Goal: Task Accomplishment & Management: Manage account settings

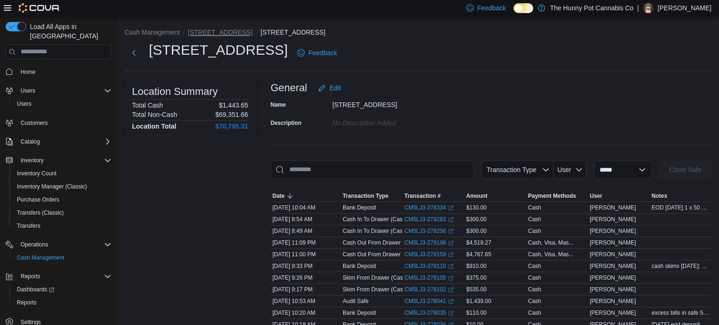
click at [206, 34] on button "[STREET_ADDRESS]" at bounding box center [220, 32] width 65 height 7
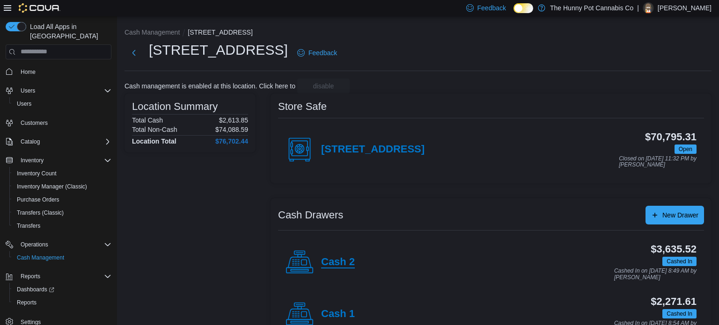
click at [337, 257] on h4 "Cash 2" at bounding box center [338, 263] width 34 height 12
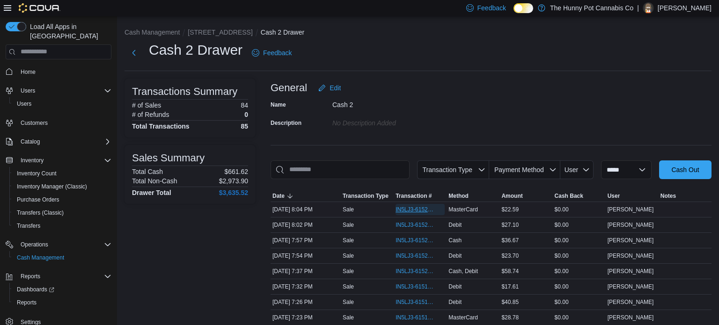
click at [409, 211] on span "IN5LJ3-6152276" at bounding box center [416, 209] width 40 height 7
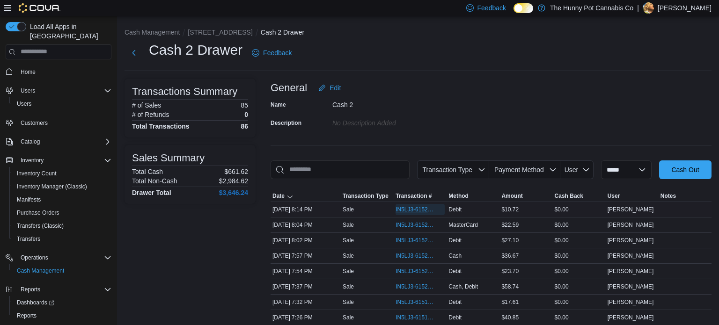
click at [414, 208] on span "IN5LJ3-6152362" at bounding box center [416, 209] width 40 height 7
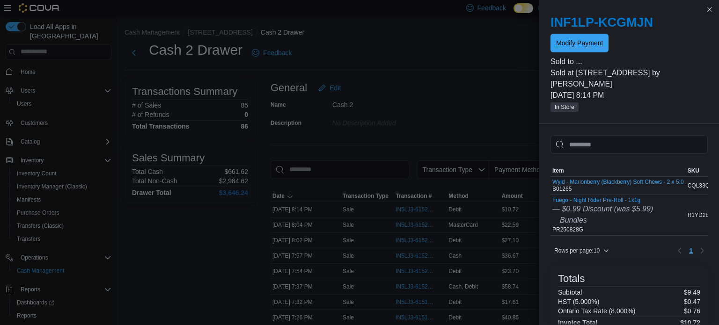
click at [593, 51] on span "Modify Payment" at bounding box center [579, 43] width 47 height 19
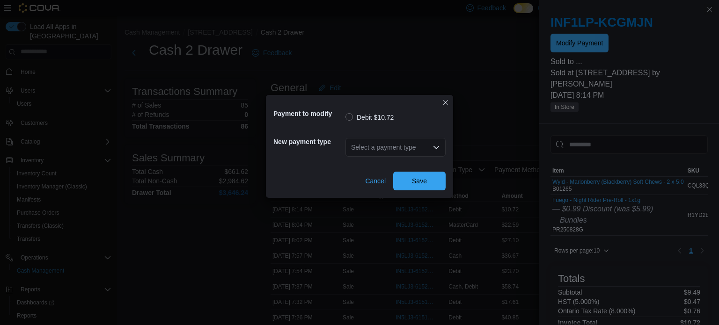
click at [395, 144] on div "Select a payment type" at bounding box center [395, 147] width 100 height 19
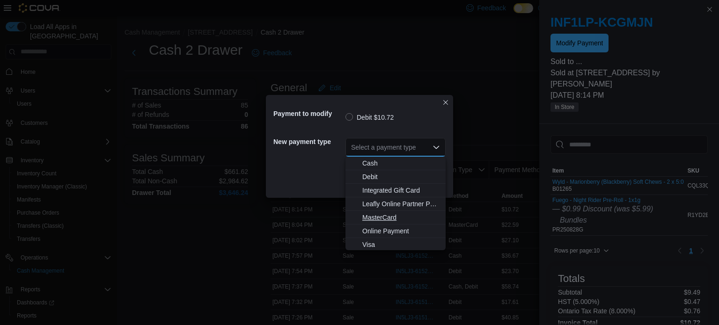
click at [383, 218] on span "MasterCard" at bounding box center [401, 217] width 78 height 9
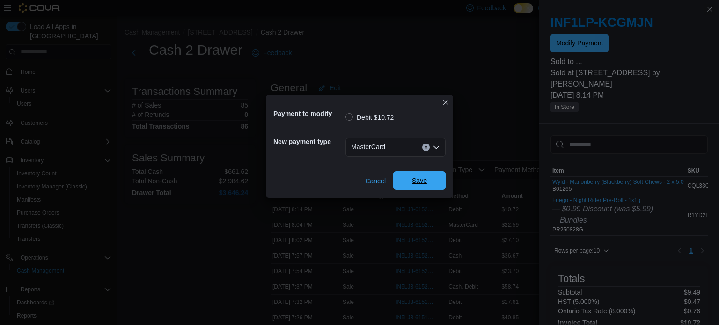
click at [412, 188] on span "Save" at bounding box center [419, 180] width 41 height 19
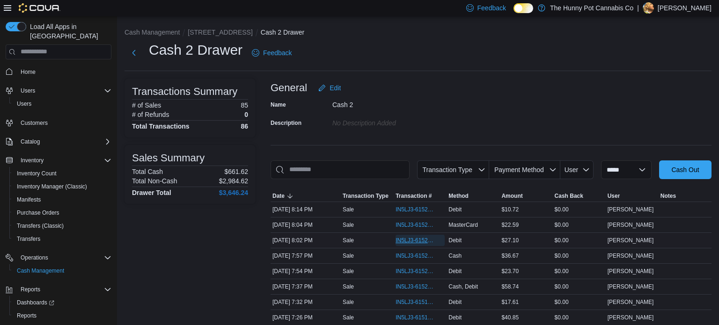
click at [425, 240] on span "IN5LJ3-6152257" at bounding box center [416, 240] width 40 height 7
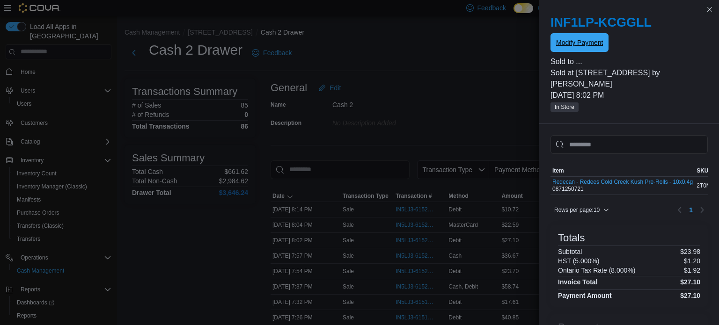
click at [567, 51] on span "Modify Payment" at bounding box center [579, 42] width 47 height 19
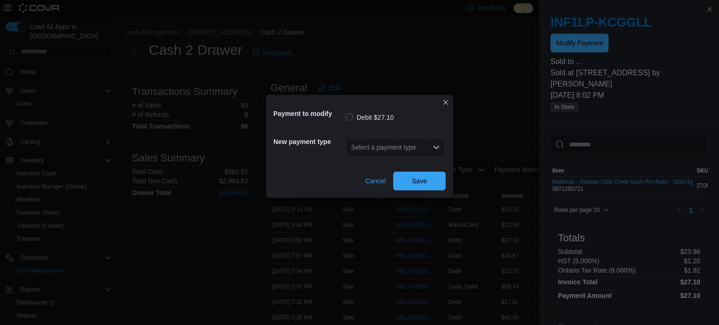
click at [382, 151] on div "Select a payment type" at bounding box center [395, 147] width 100 height 19
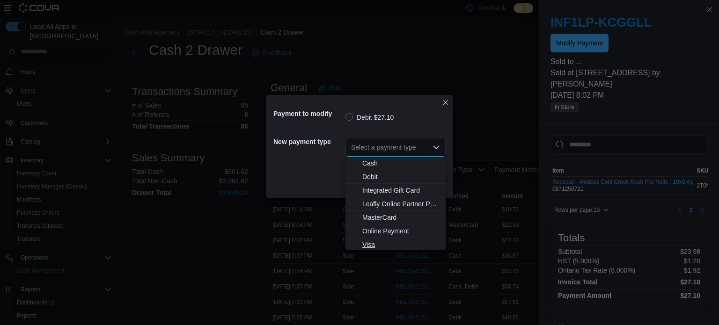
click at [373, 240] on span "Visa" at bounding box center [401, 244] width 78 height 9
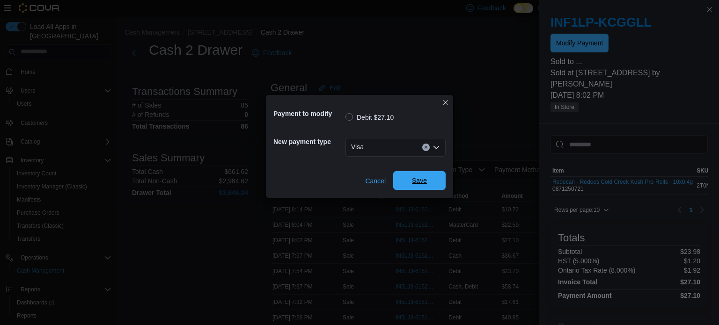
click at [426, 188] on span "Save" at bounding box center [419, 180] width 41 height 19
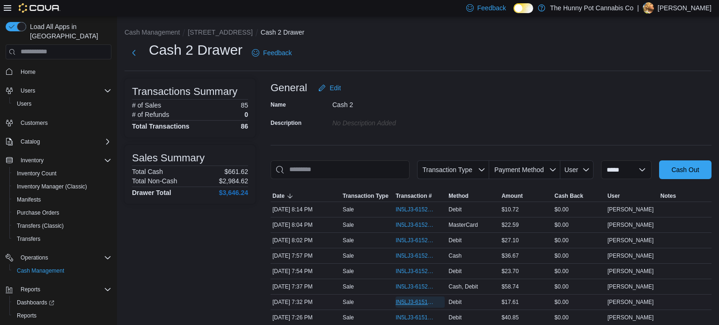
click at [411, 302] on span "IN5LJ3-6151953" at bounding box center [416, 302] width 40 height 7
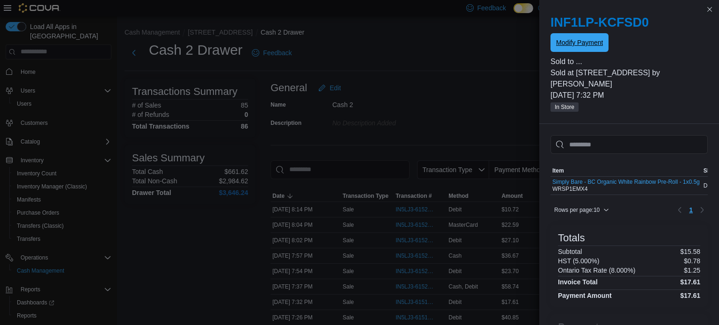
click at [572, 44] on span "Modify Payment" at bounding box center [579, 42] width 47 height 9
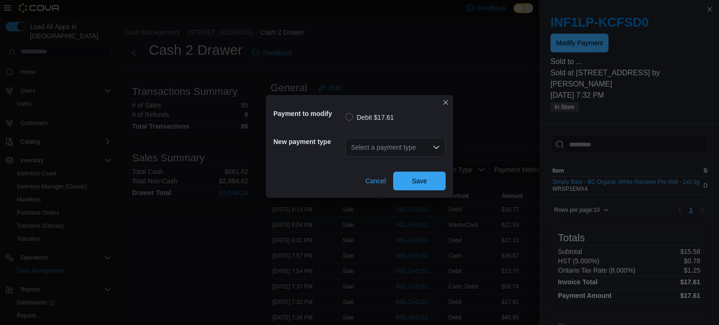
click at [389, 147] on div "Select a payment type" at bounding box center [395, 147] width 100 height 19
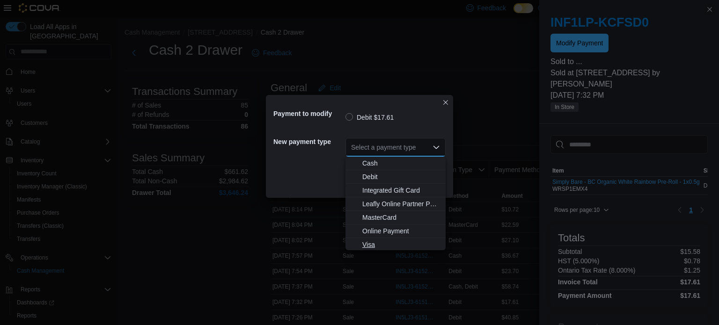
click at [376, 241] on span "Visa" at bounding box center [401, 244] width 78 height 9
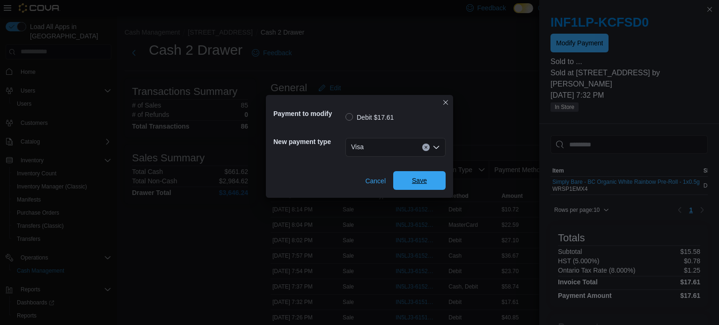
click at [422, 183] on span "Save" at bounding box center [419, 180] width 15 height 9
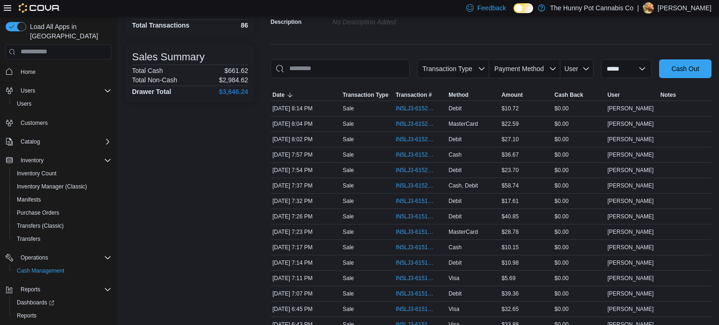
scroll to position [103, 0]
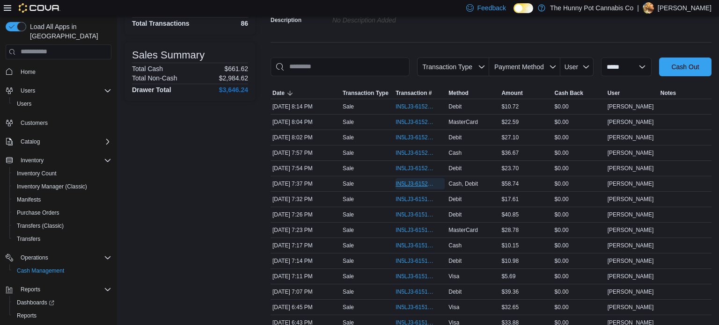
click at [411, 180] on span "IN5LJ3-6152007" at bounding box center [416, 183] width 40 height 7
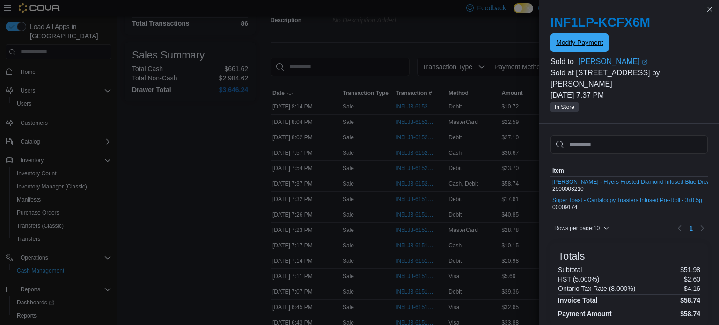
click at [577, 47] on span "Modify Payment" at bounding box center [579, 42] width 47 height 19
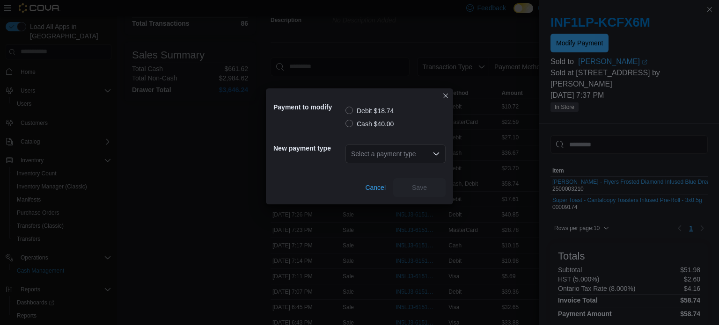
click at [351, 111] on label "Debit $18.74" at bounding box center [369, 110] width 48 height 11
click at [378, 153] on div "Select a payment type" at bounding box center [395, 154] width 100 height 19
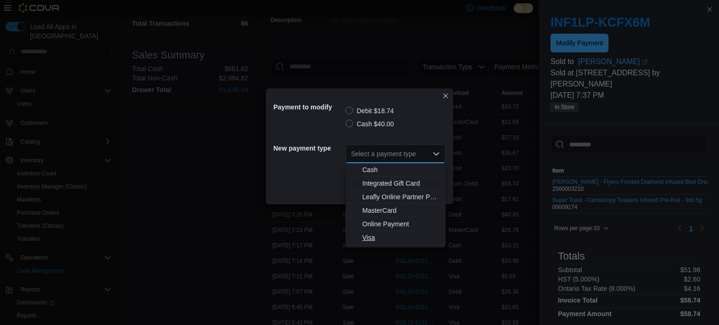
click at [370, 234] on span "Visa" at bounding box center [401, 237] width 78 height 9
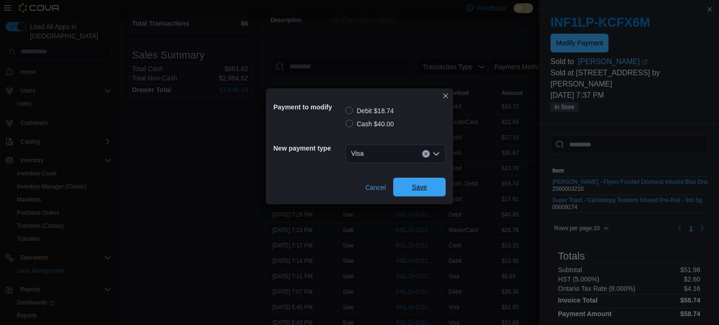
click at [418, 192] on span "Save" at bounding box center [419, 187] width 41 height 19
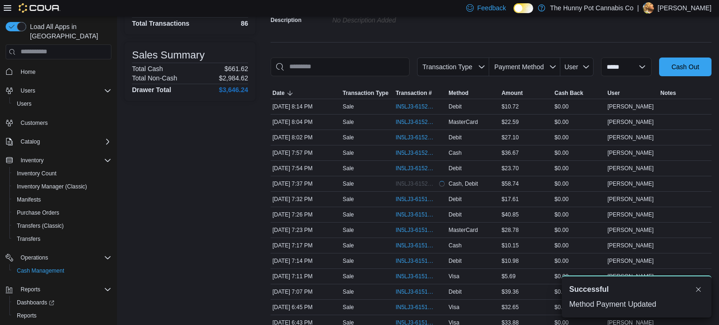
scroll to position [0, 0]
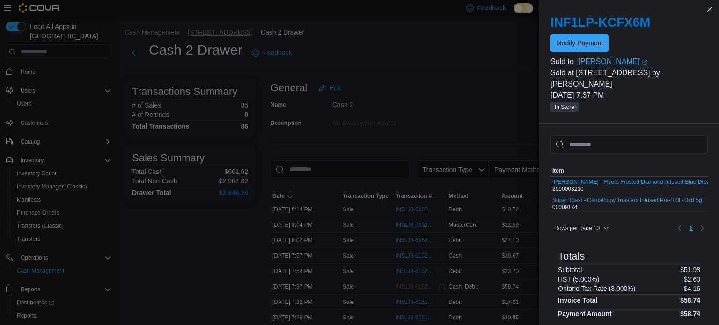
click at [215, 34] on button "[STREET_ADDRESS]" at bounding box center [220, 32] width 65 height 7
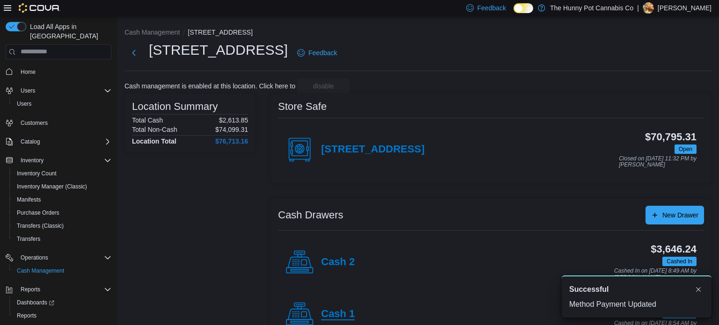
click at [338, 312] on h4 "Cash 1" at bounding box center [338, 314] width 34 height 12
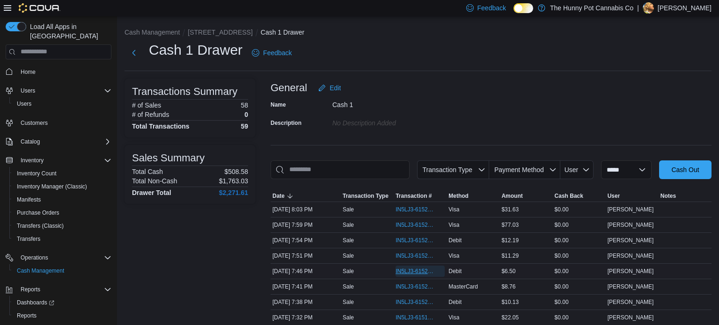
click at [419, 270] on span "IN5LJ3-6152107" at bounding box center [416, 271] width 40 height 7
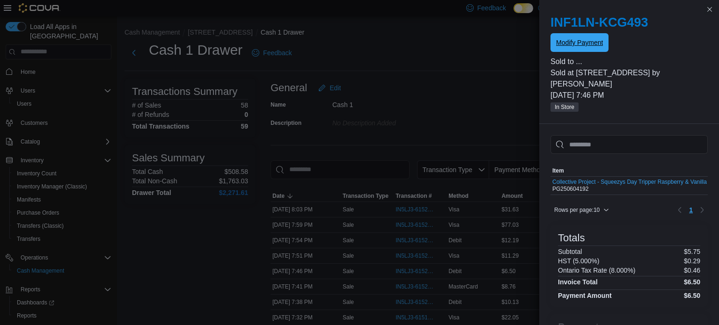
click at [565, 46] on span "Modify Payment" at bounding box center [579, 42] width 47 height 9
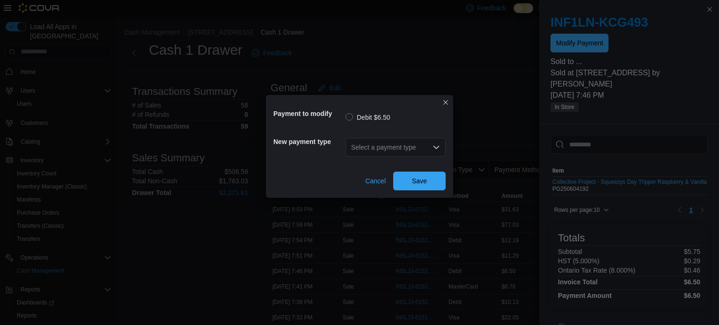
click at [430, 145] on div "Select a payment type" at bounding box center [395, 147] width 100 height 19
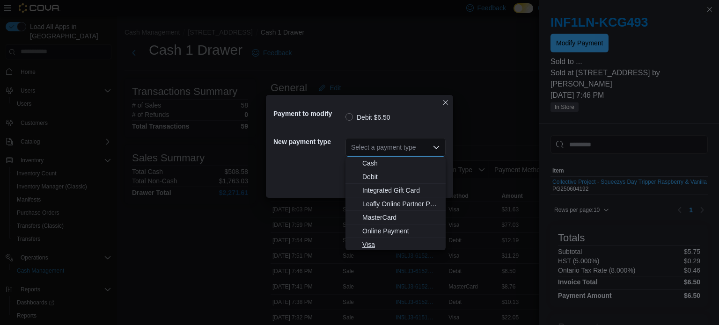
click at [380, 239] on button "Visa" at bounding box center [395, 245] width 100 height 14
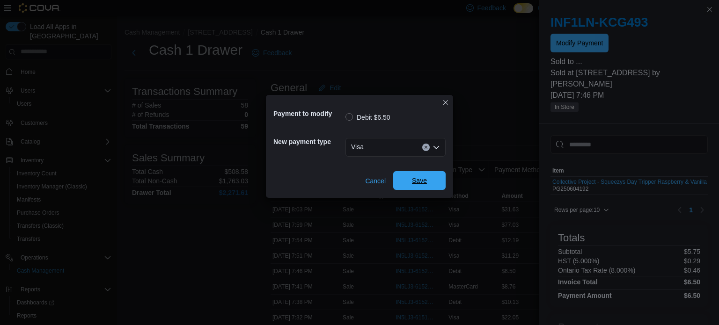
click at [428, 184] on span "Save" at bounding box center [419, 180] width 41 height 19
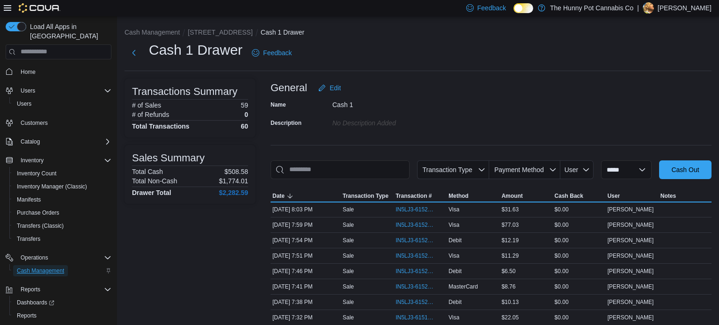
click at [53, 267] on span "Cash Management" at bounding box center [40, 270] width 47 height 7
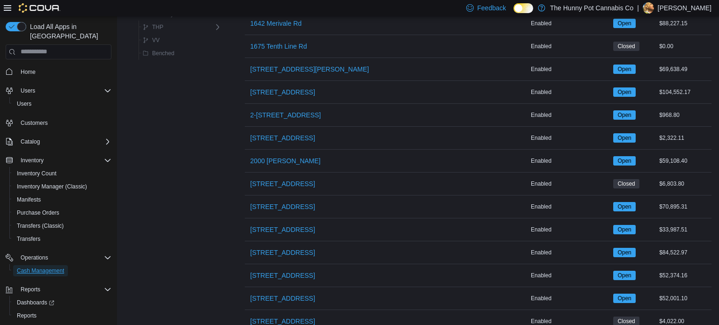
scroll to position [363, 0]
click at [279, 205] on span "[STREET_ADDRESS]" at bounding box center [282, 206] width 65 height 9
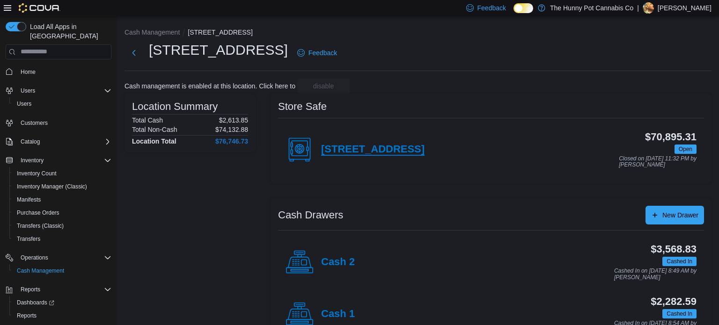
click at [367, 146] on h4 "[STREET_ADDRESS]" at bounding box center [372, 150] width 103 height 12
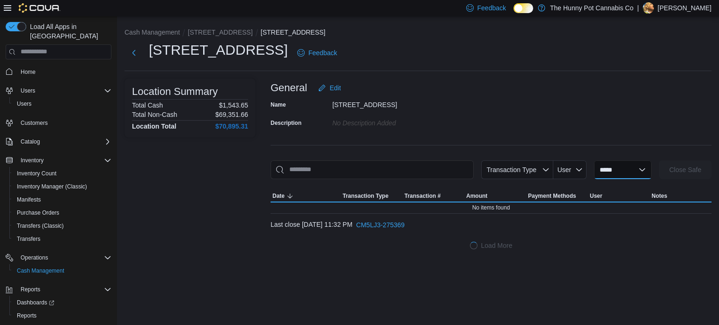
click at [620, 170] on select "**********" at bounding box center [623, 170] width 58 height 19
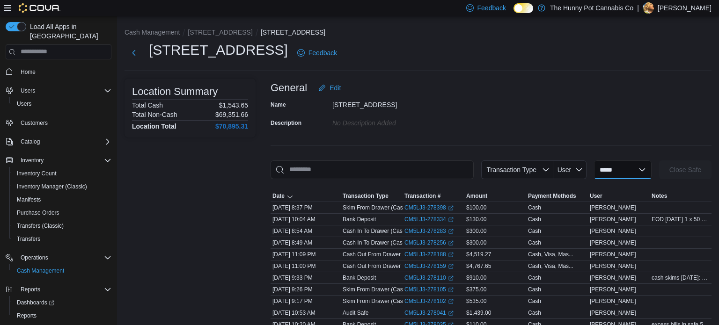
select select "**********"
click at [594, 161] on select "**********" at bounding box center [623, 170] width 58 height 19
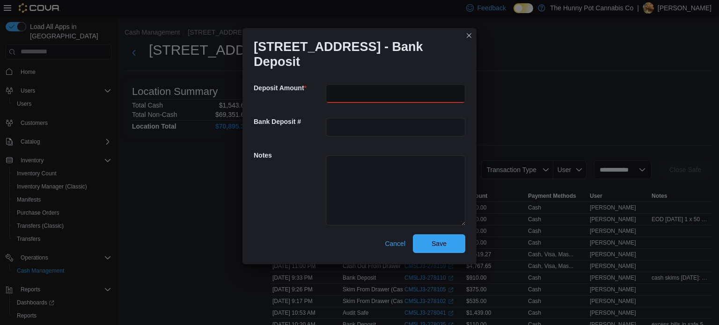
click at [368, 84] on input "number" at bounding box center [395, 93] width 139 height 19
type input "***"
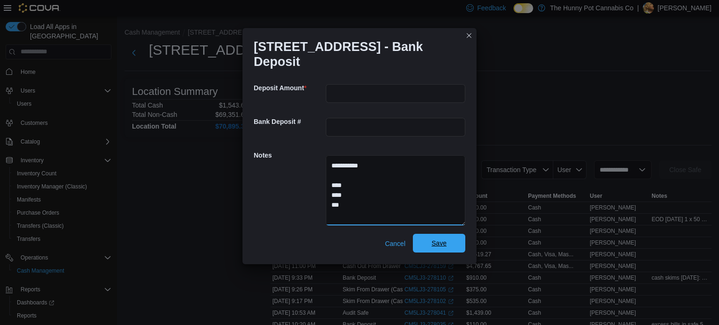
type textarea "**********"
click at [436, 234] on span "Save" at bounding box center [438, 243] width 41 height 19
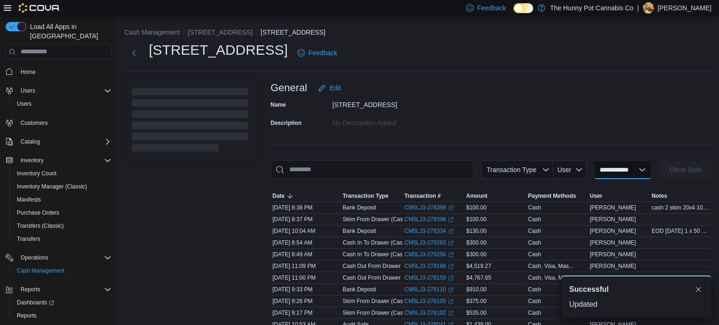
select select
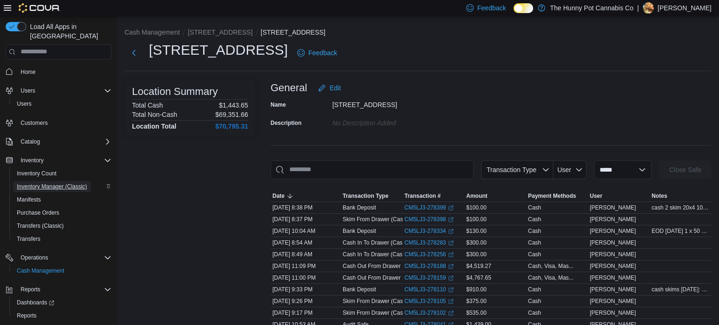
click at [59, 183] on span "Inventory Manager (Classic)" at bounding box center [52, 186] width 70 height 7
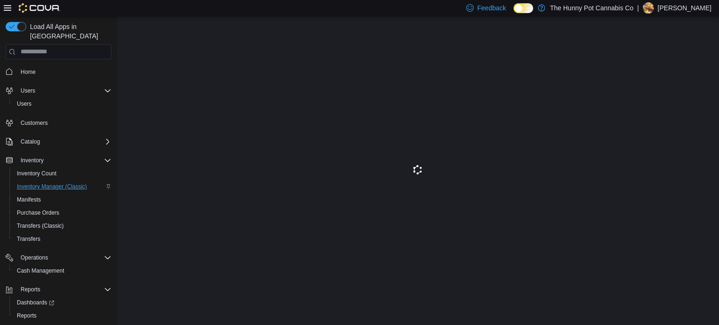
click at [537, 14] on div "Feedback Dark Mode The Hunny Pot Cannabis Co | Ryan Noble" at bounding box center [586, 8] width 249 height 19
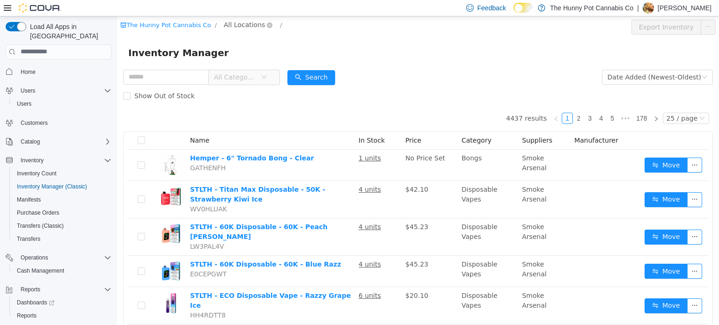
click at [241, 22] on span "All Locations" at bounding box center [244, 24] width 41 height 10
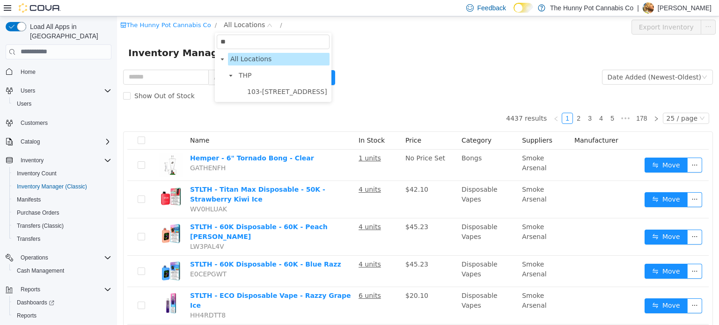
type input "*"
type input "***"
click at [257, 88] on span "Backstock" at bounding box center [263, 91] width 33 height 7
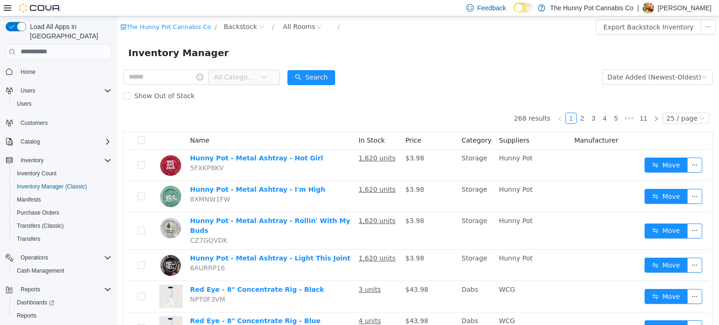
click at [261, 71] on span "All Categories" at bounding box center [237, 77] width 47 height 14
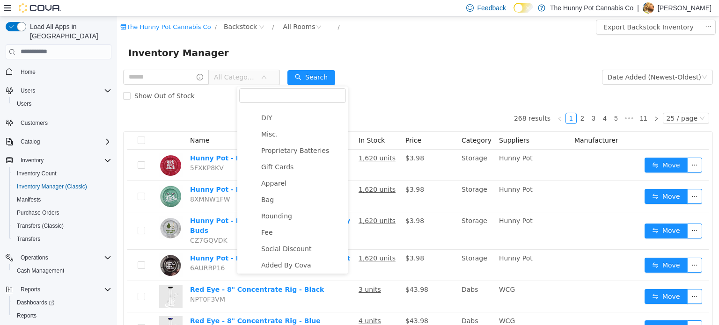
scroll to position [665, 0]
click at [285, 186] on span "Apparel" at bounding box center [302, 185] width 87 height 13
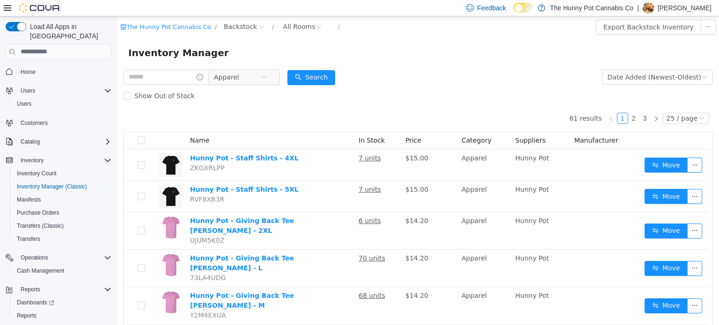
click at [436, 67] on div "Inventory Manager" at bounding box center [418, 52] width 602 height 30
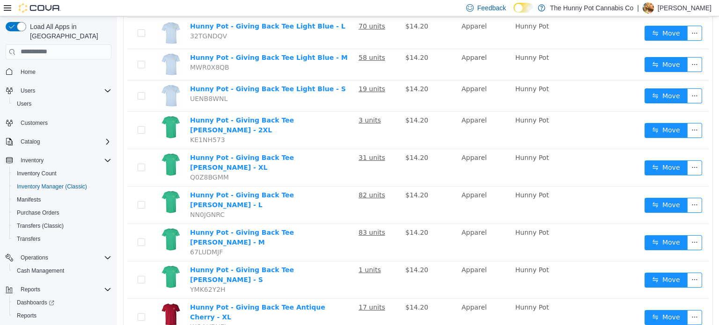
scroll to position [0, 0]
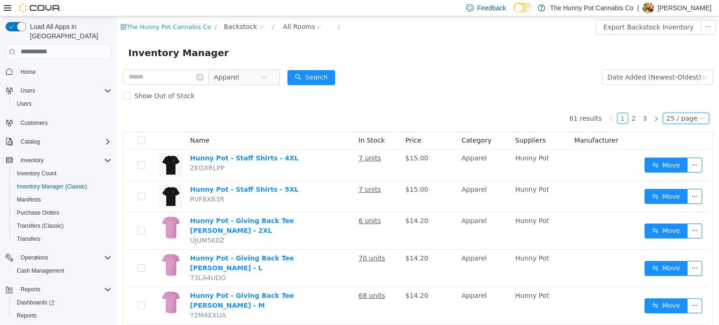
click at [680, 117] on div "25 / page" at bounding box center [682, 118] width 31 height 10
click at [680, 180] on li "50 / page" at bounding box center [689, 177] width 45 height 15
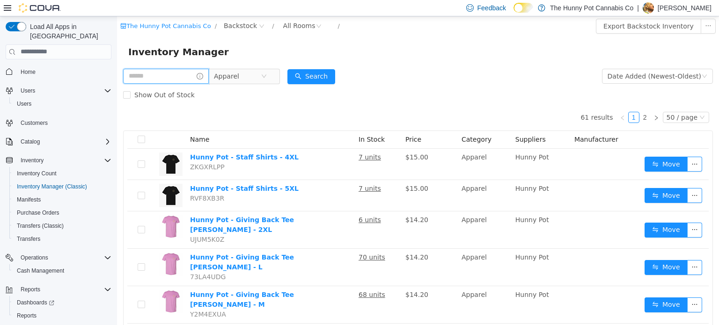
click at [208, 73] on input "text" at bounding box center [166, 75] width 86 height 15
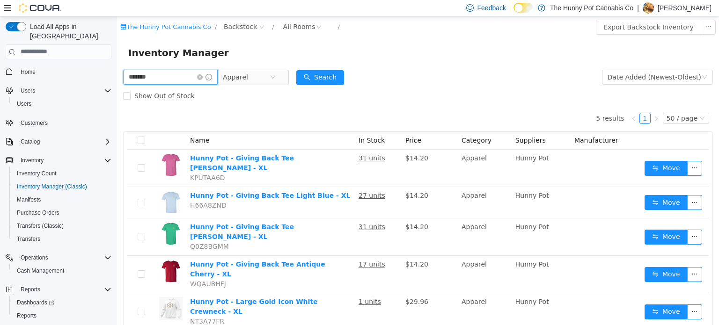
type input "*******"
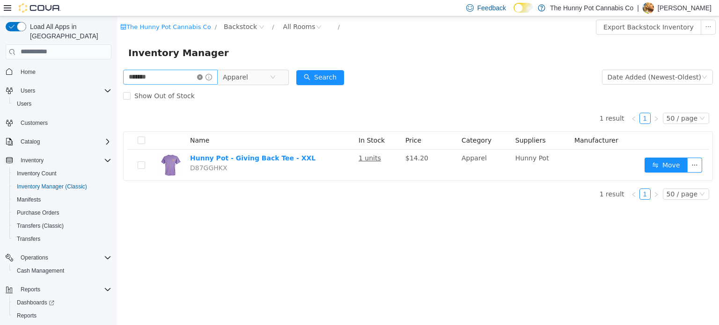
click at [203, 78] on icon "icon: close-circle" at bounding box center [200, 77] width 6 height 6
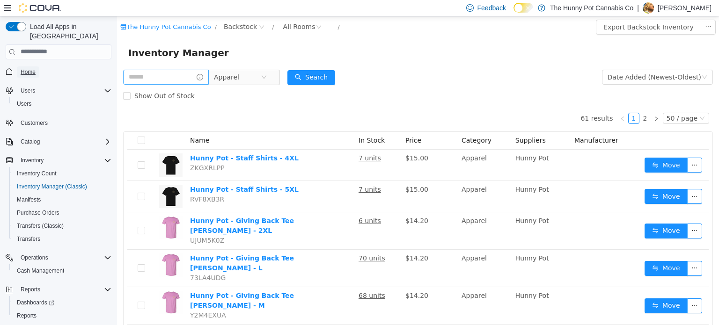
click at [28, 68] on span "Home" at bounding box center [28, 71] width 15 height 7
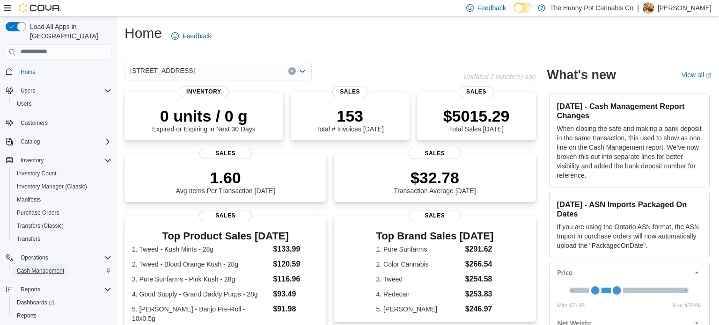
click at [51, 267] on span "Cash Management" at bounding box center [40, 270] width 47 height 7
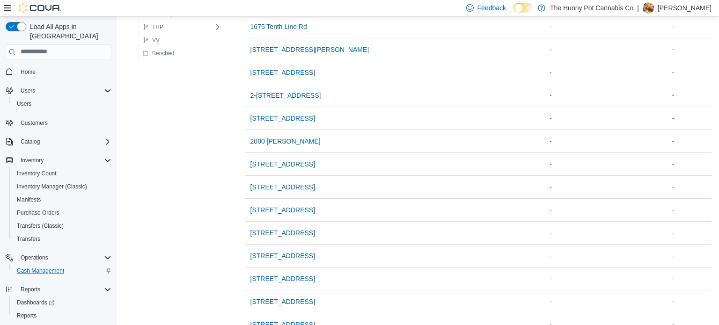
scroll to position [383, 0]
click at [263, 183] on span "[STREET_ADDRESS]" at bounding box center [282, 185] width 65 height 9
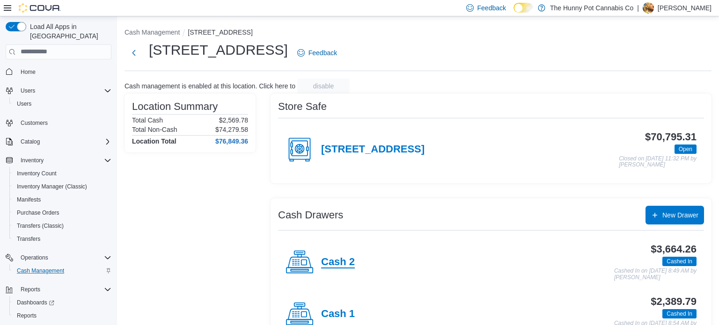
click at [335, 264] on h4 "Cash 2" at bounding box center [338, 263] width 34 height 12
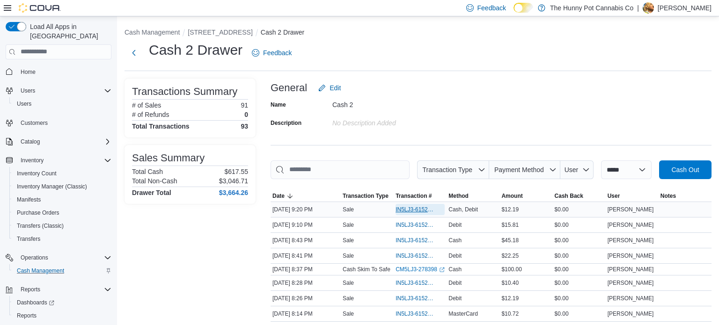
click at [418, 206] on span "IN5LJ3-6152993" at bounding box center [416, 209] width 40 height 7
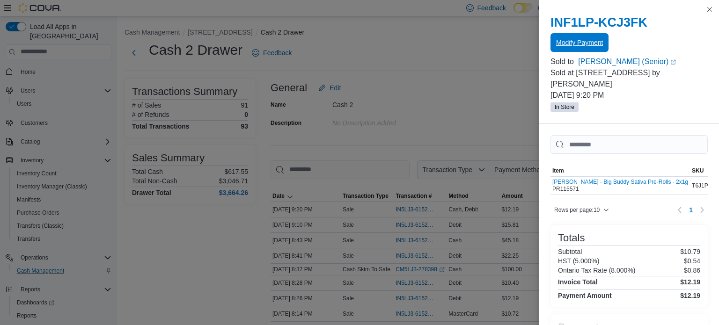
click at [569, 43] on span "Modify Payment" at bounding box center [579, 42] width 47 height 9
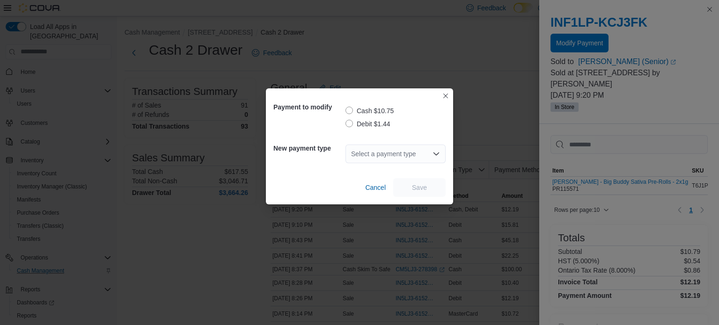
click at [352, 123] on label "Debit $1.44" at bounding box center [367, 123] width 45 height 11
click at [404, 151] on div "Select a payment type" at bounding box center [395, 154] width 100 height 19
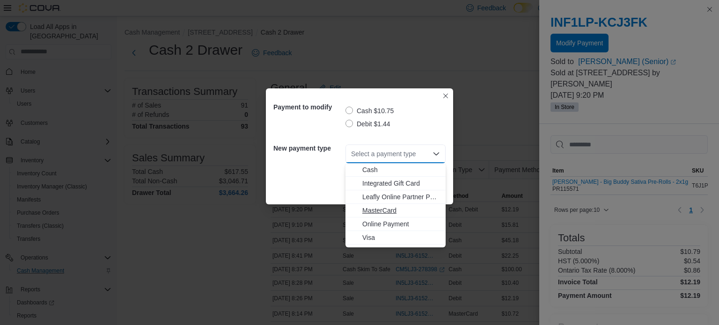
click at [385, 208] on span "MasterCard" at bounding box center [401, 210] width 78 height 9
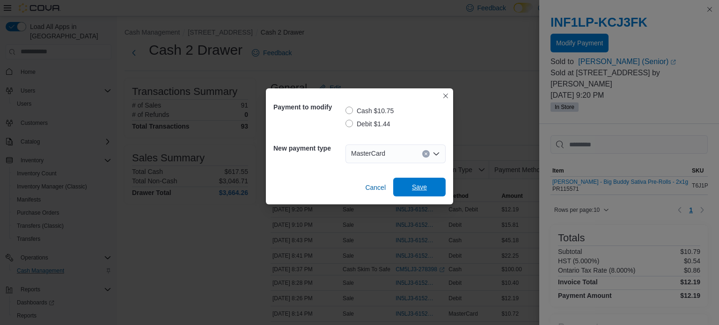
click at [419, 187] on span "Save" at bounding box center [419, 187] width 15 height 9
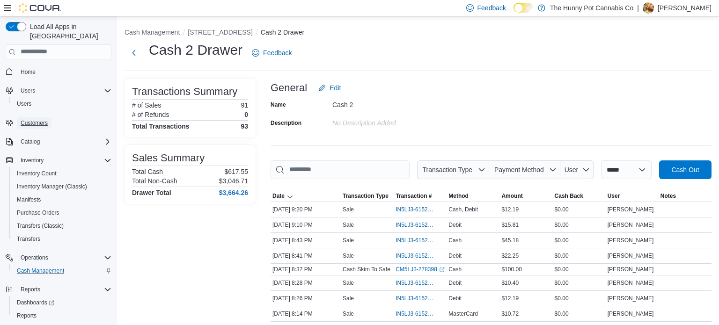
click at [28, 117] on span "Customers" at bounding box center [34, 122] width 27 height 11
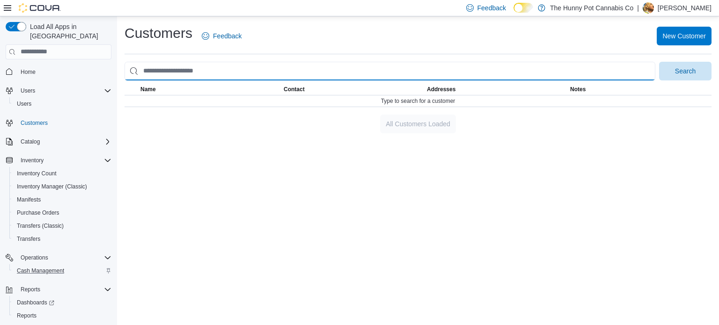
click at [245, 73] on input "search" at bounding box center [390, 71] width 531 height 19
type input "**********"
click at [659, 62] on button "Search" at bounding box center [685, 71] width 52 height 19
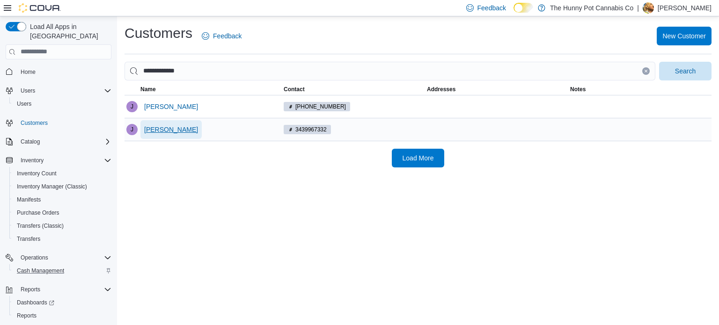
click at [167, 136] on span "[PERSON_NAME]" at bounding box center [171, 129] width 54 height 19
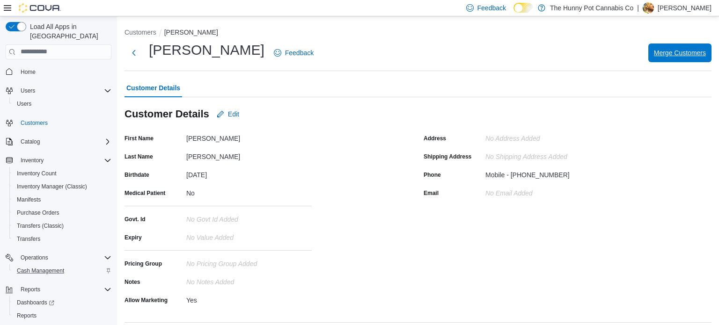
click at [659, 61] on span "Merge Customers" at bounding box center [680, 53] width 52 height 19
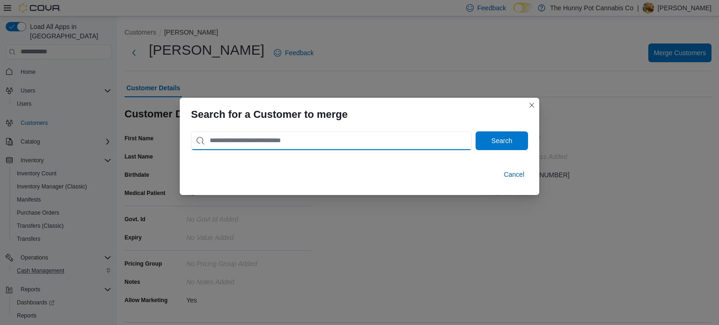
click at [290, 138] on input "search" at bounding box center [331, 141] width 281 height 19
type input "**********"
click at [476, 132] on button "Search" at bounding box center [502, 141] width 52 height 19
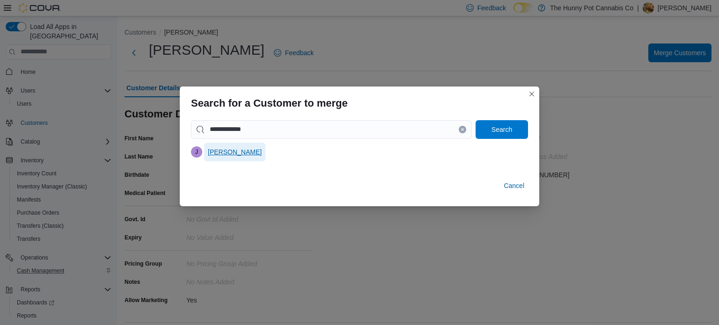
click at [241, 153] on span "[PERSON_NAME]" at bounding box center [235, 151] width 54 height 9
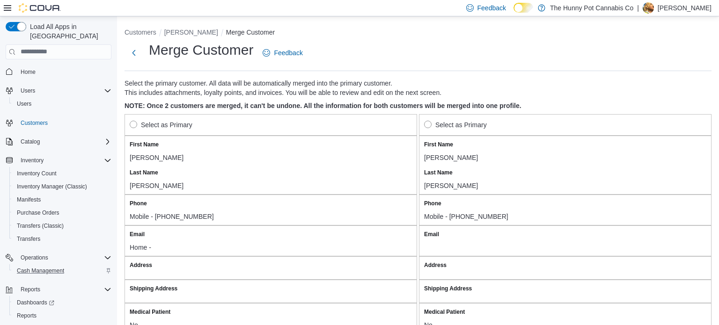
click at [439, 128] on label "Select as Primary" at bounding box center [455, 124] width 63 height 11
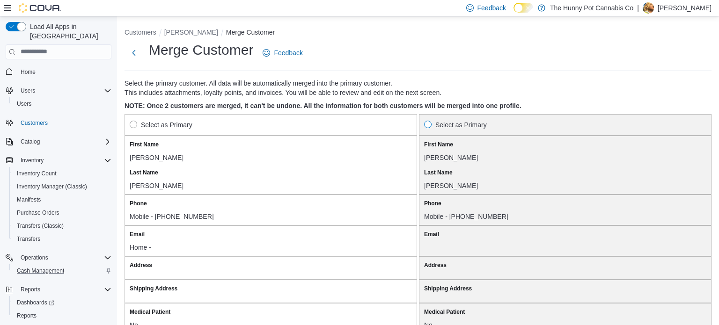
scroll to position [809, 0]
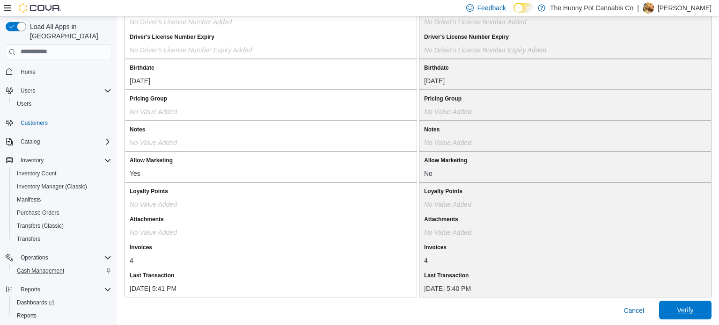
click at [677, 312] on span "Verify" at bounding box center [685, 310] width 16 height 9
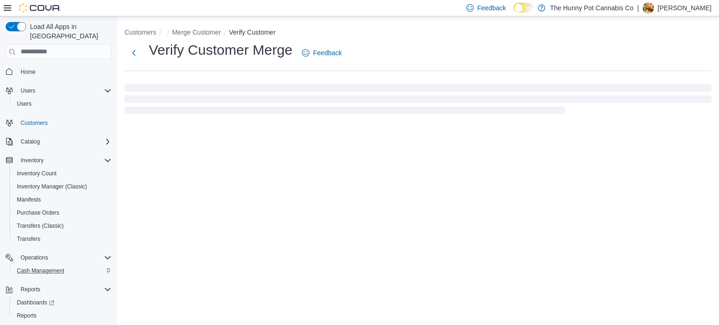
select select "******"
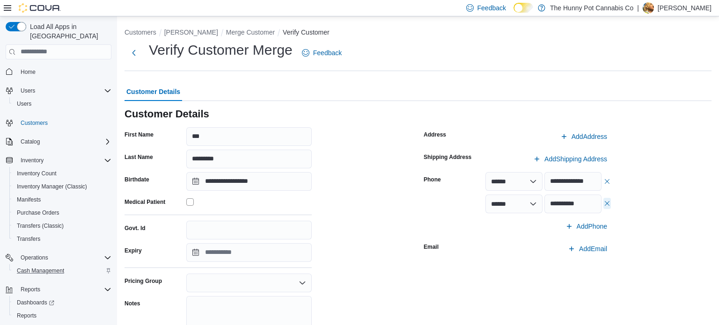
click at [609, 205] on button "button" at bounding box center [606, 203] width 7 height 11
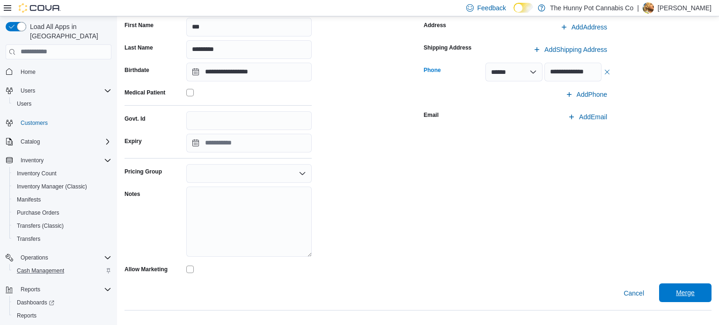
click at [674, 289] on span "Merge" at bounding box center [685, 293] width 41 height 19
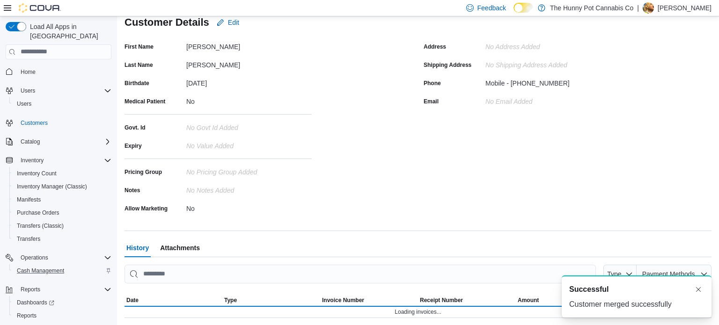
scroll to position [110, 0]
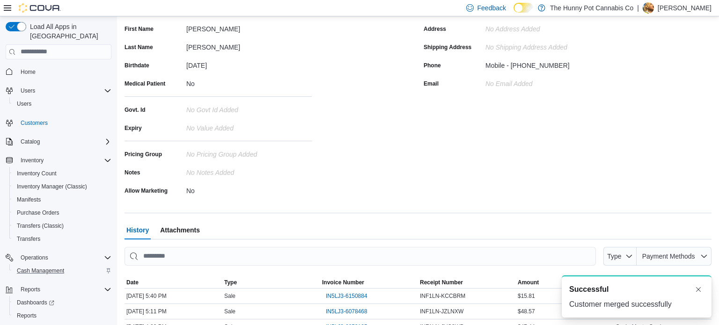
click at [567, 175] on div "Address No Address added Shipping Address No Shipping Address added Phone Mobil…" at bounding box center [568, 110] width 288 height 176
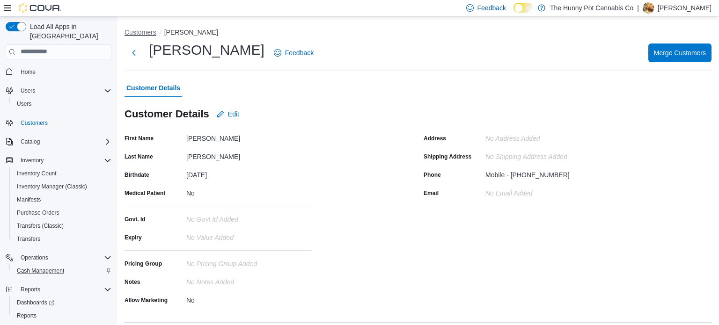
click at [137, 30] on button "Customers" at bounding box center [141, 32] width 32 height 7
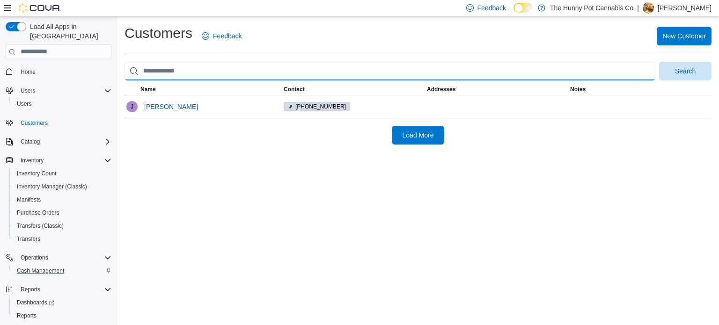
click at [198, 76] on input "search" at bounding box center [390, 71] width 531 height 19
type input "**********"
click at [659, 62] on button "Search" at bounding box center [685, 71] width 52 height 19
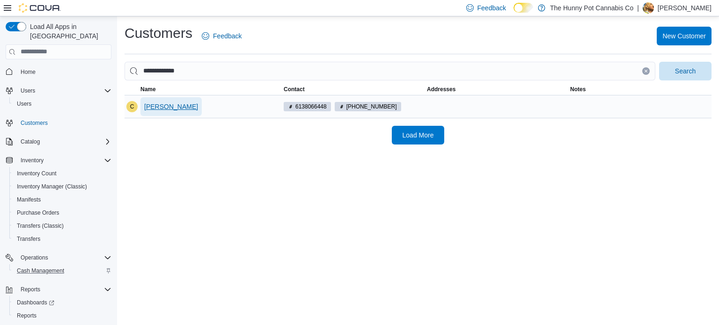
click at [181, 108] on span "[PERSON_NAME]" at bounding box center [171, 106] width 54 height 9
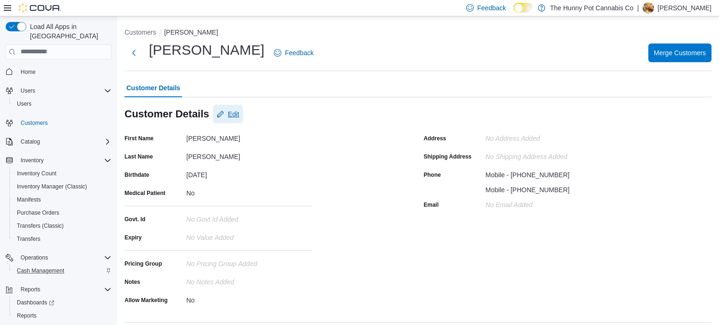
click at [224, 117] on span "Edit" at bounding box center [228, 114] width 22 height 19
select select "******"
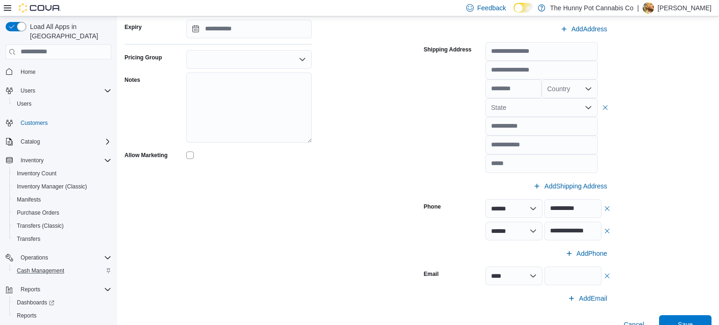
scroll to position [228, 0]
click at [604, 205] on button "button" at bounding box center [606, 207] width 7 height 11
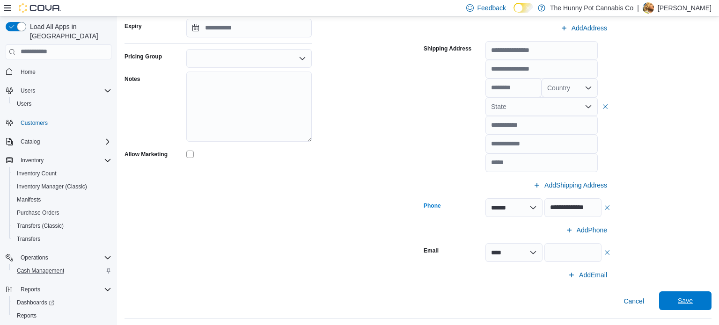
click at [700, 303] on span "Save" at bounding box center [685, 301] width 41 height 19
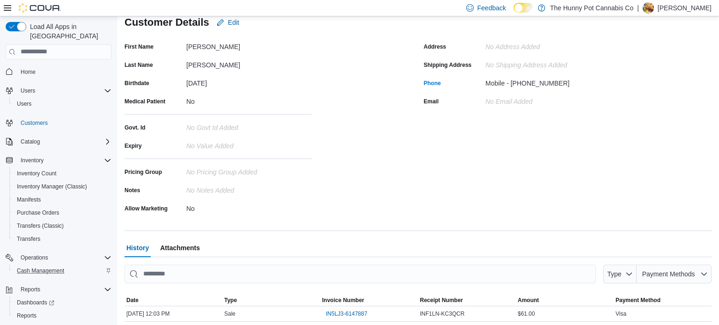
scroll to position [0, 0]
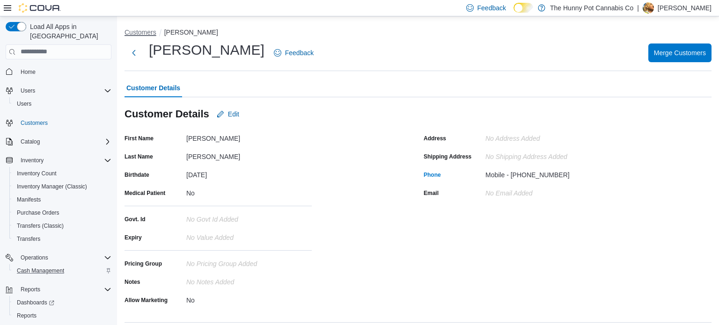
click at [130, 33] on button "Customers" at bounding box center [141, 32] width 32 height 7
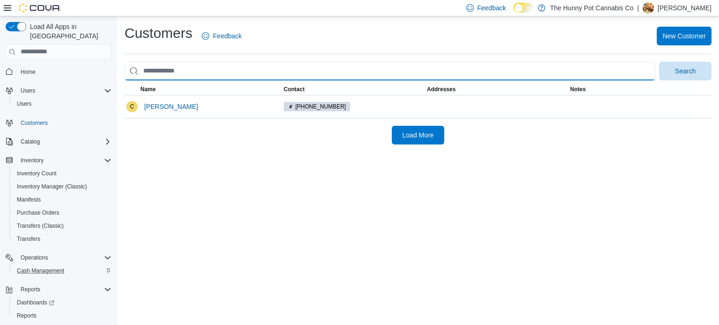
click at [204, 67] on input "search" at bounding box center [390, 71] width 531 height 19
type input "**********"
click at [659, 62] on button "Search" at bounding box center [685, 71] width 52 height 19
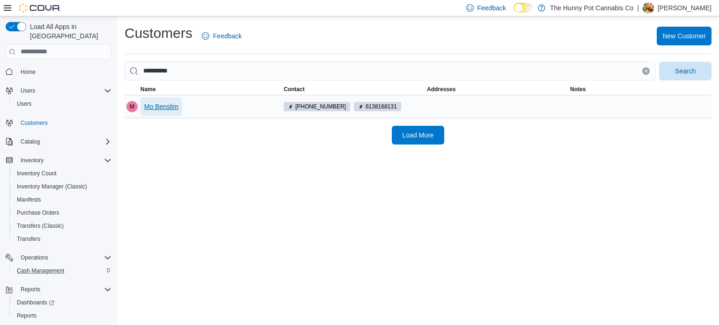
click at [176, 107] on span "Mo Benslim" at bounding box center [161, 106] width 34 height 9
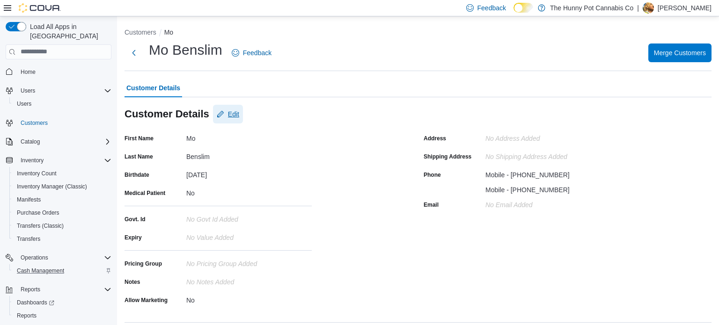
click at [235, 110] on span "Edit" at bounding box center [233, 114] width 11 height 9
select select "******"
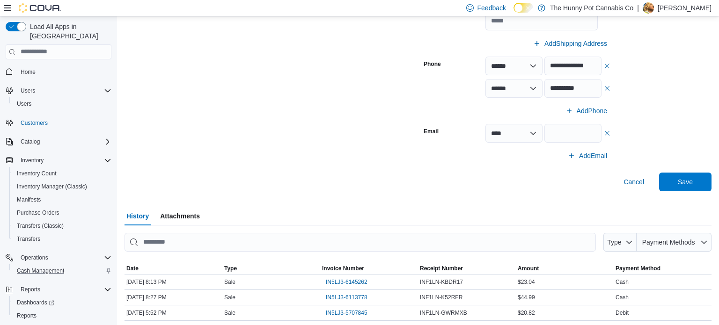
scroll to position [373, 0]
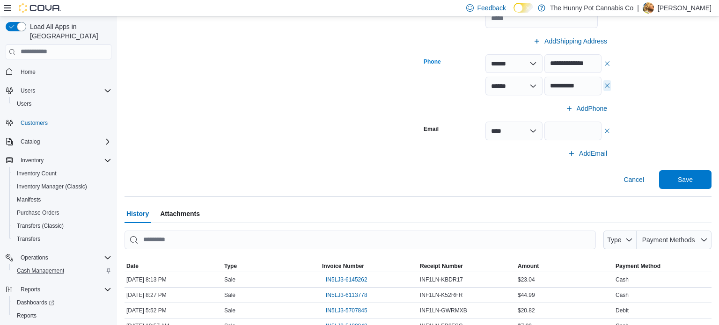
click at [607, 85] on button "button" at bounding box center [606, 85] width 7 height 11
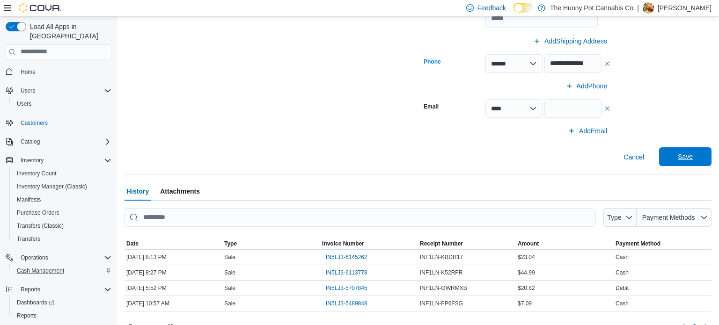
click at [686, 156] on span "Save" at bounding box center [685, 156] width 15 height 9
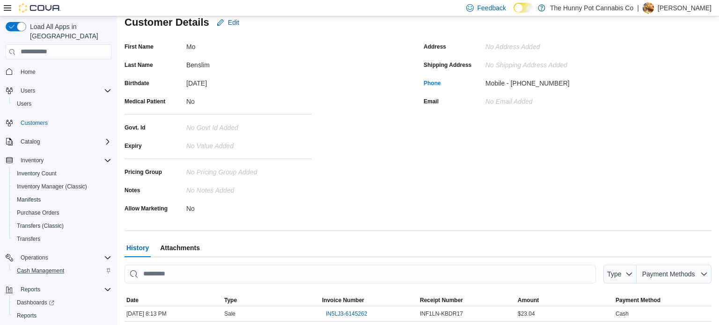
scroll to position [0, 0]
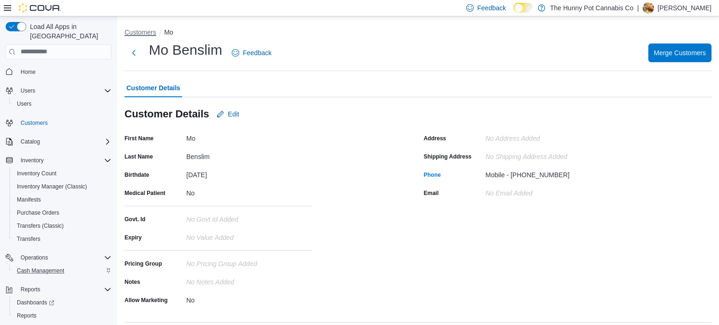
click at [154, 34] on button "Customers" at bounding box center [141, 32] width 32 height 7
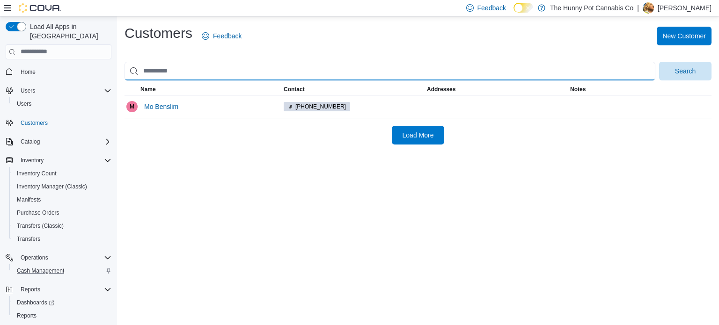
click at [198, 66] on input "search" at bounding box center [390, 71] width 531 height 19
type input "**********"
click at [659, 62] on button "Search" at bounding box center [685, 71] width 52 height 19
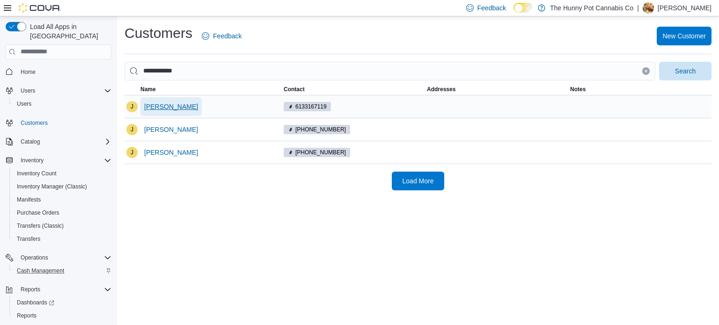
click at [173, 107] on span "[PERSON_NAME]" at bounding box center [171, 106] width 54 height 9
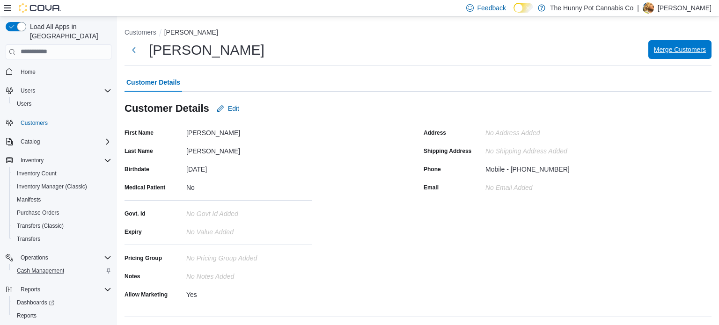
click at [683, 46] on span "Merge Customers" at bounding box center [680, 49] width 52 height 19
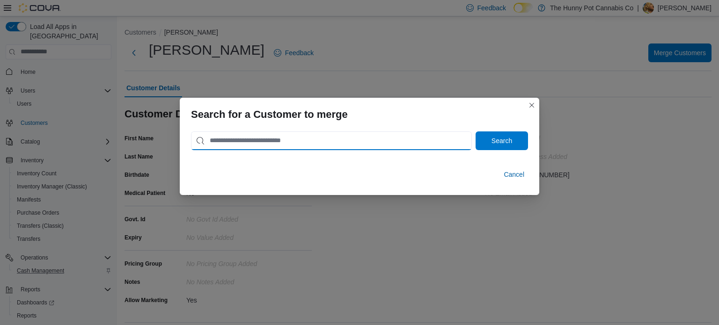
click at [330, 146] on input "search" at bounding box center [331, 141] width 281 height 19
type input "**********"
click at [476, 132] on button "Search" at bounding box center [502, 141] width 52 height 19
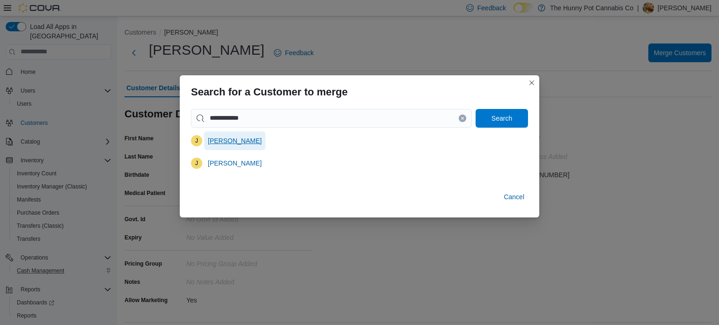
click at [235, 144] on span "[PERSON_NAME]" at bounding box center [235, 140] width 54 height 9
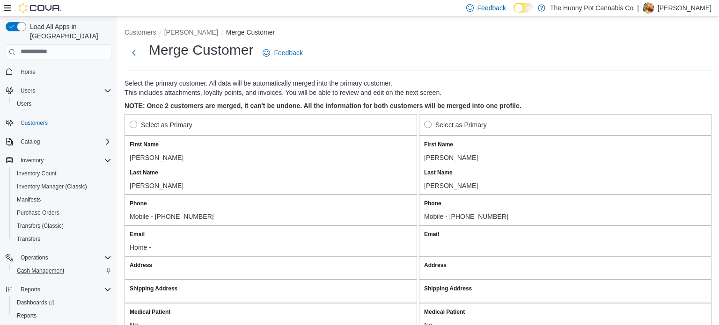
click at [173, 120] on label "Select as Primary" at bounding box center [161, 124] width 63 height 11
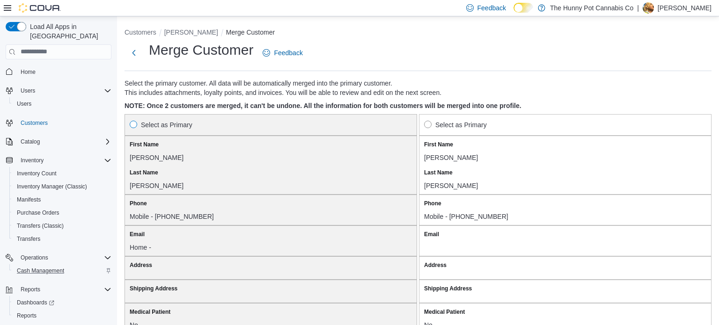
scroll to position [809, 0]
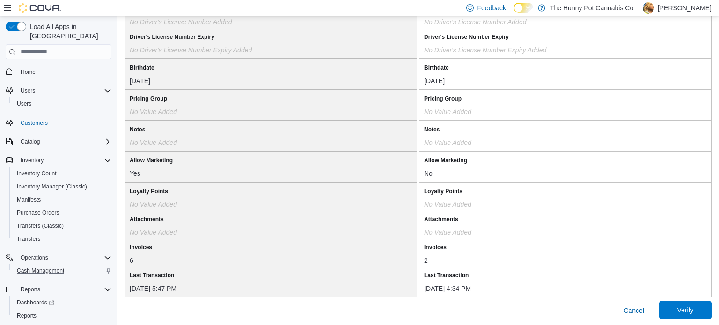
click at [689, 303] on span "Verify" at bounding box center [685, 310] width 41 height 19
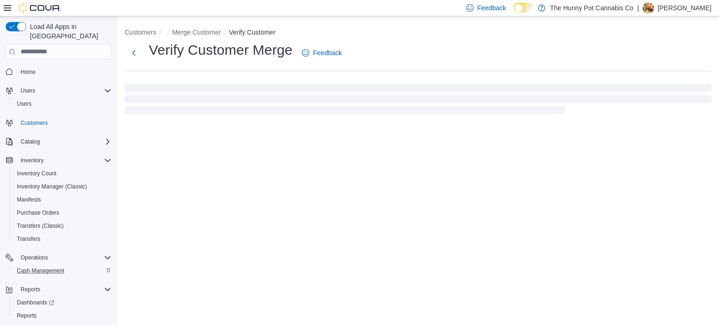
select select "******"
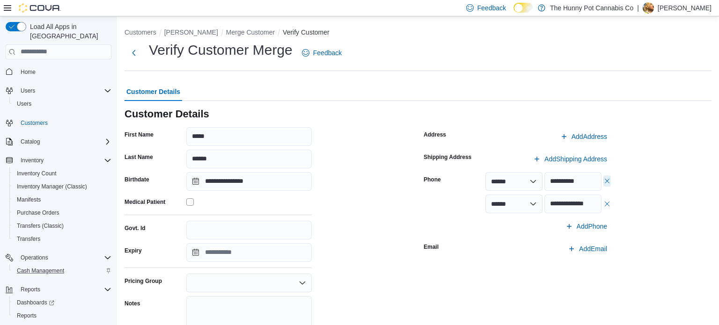
click at [605, 180] on button "button" at bounding box center [606, 181] width 7 height 11
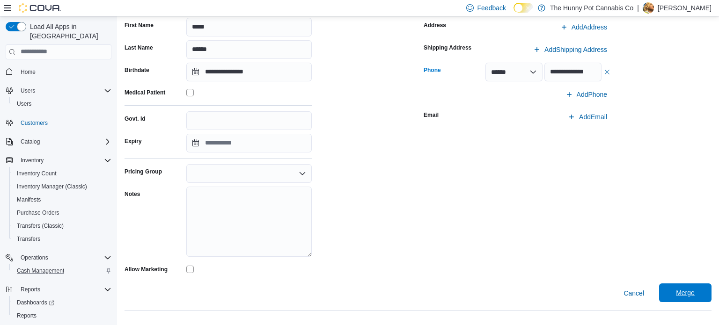
click at [689, 292] on span "Merge" at bounding box center [685, 292] width 19 height 9
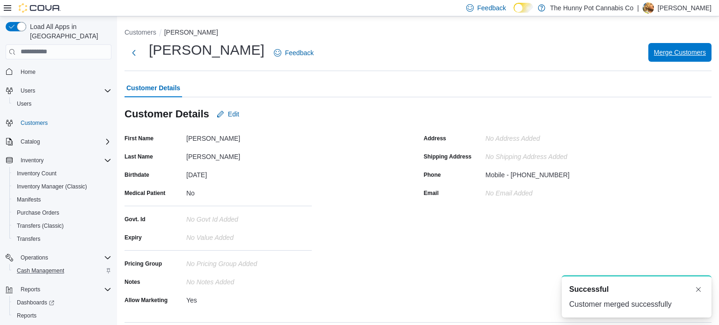
click at [679, 59] on span "Merge Customers" at bounding box center [680, 52] width 52 height 19
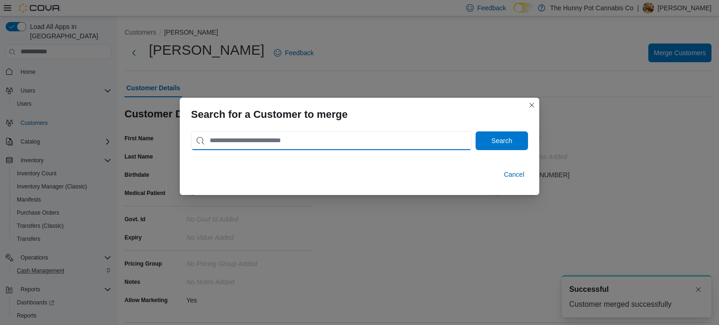
click at [295, 142] on input "search" at bounding box center [331, 141] width 281 height 19
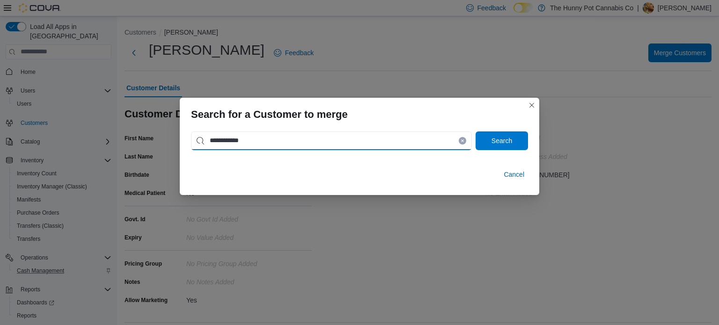
type input "**********"
click at [476, 132] on button "Search" at bounding box center [502, 141] width 52 height 19
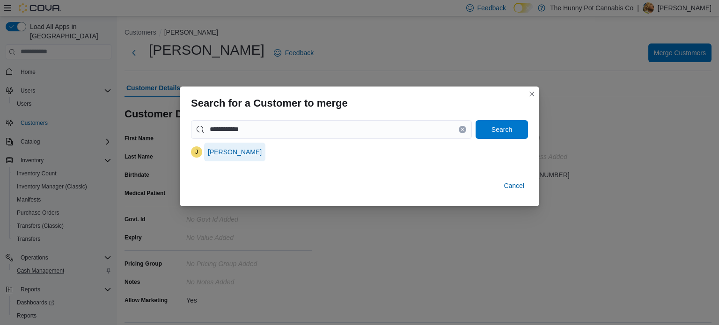
click at [236, 149] on span "[PERSON_NAME]" at bounding box center [235, 151] width 54 height 9
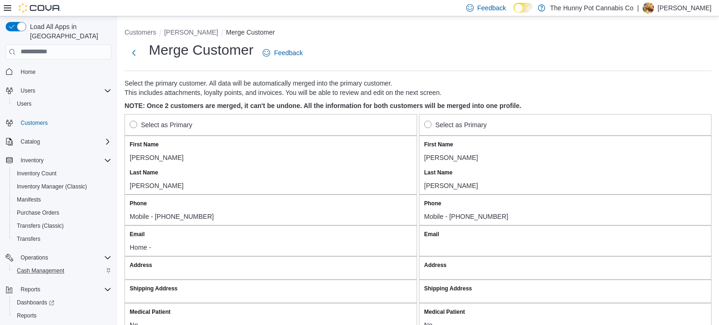
scroll to position [29, 0]
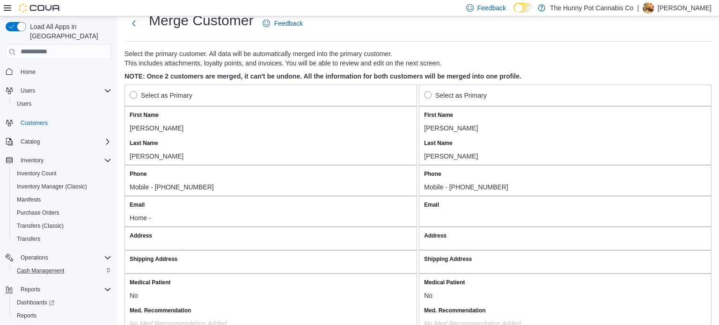
click at [176, 95] on label "Select as Primary" at bounding box center [161, 95] width 63 height 11
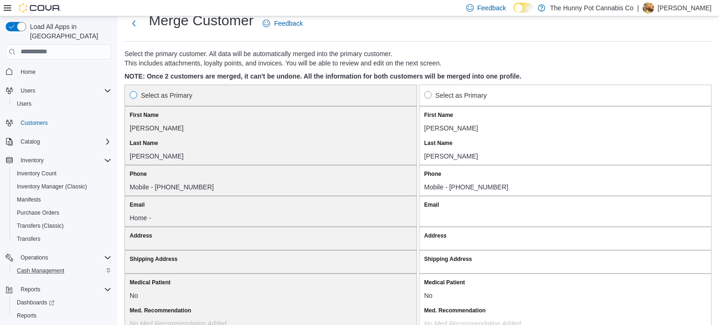
scroll to position [809, 0]
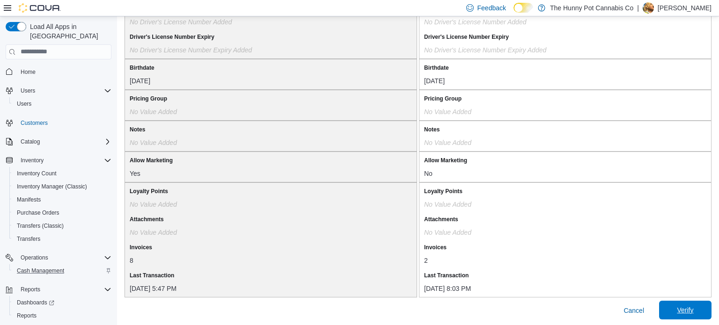
click at [696, 305] on span "Verify" at bounding box center [685, 310] width 41 height 19
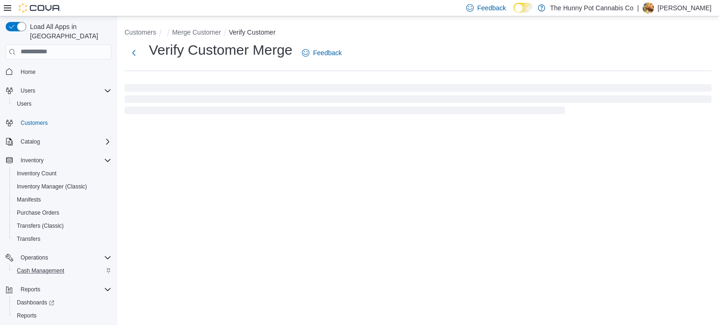
select select "******"
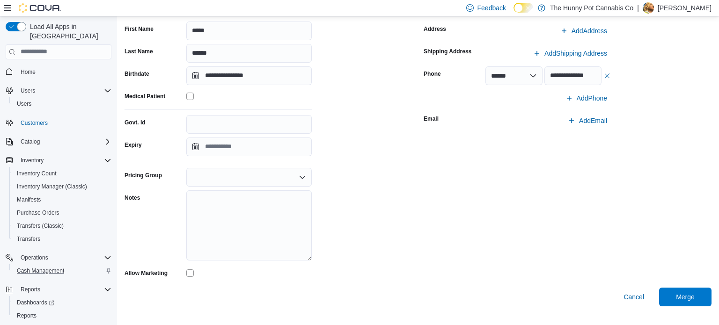
scroll to position [105, 0]
click at [680, 301] on span "Merge" at bounding box center [685, 297] width 19 height 9
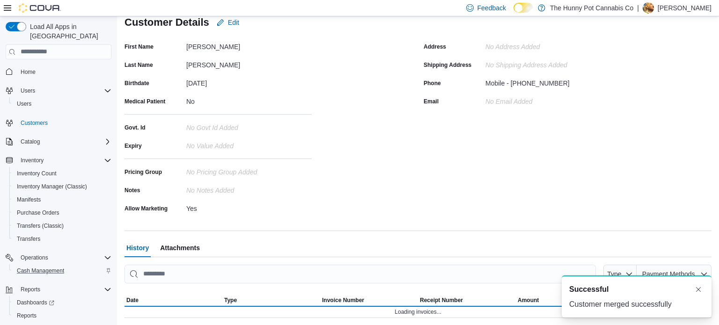
scroll to position [105, 0]
